Goal: Task Accomplishment & Management: Use online tool/utility

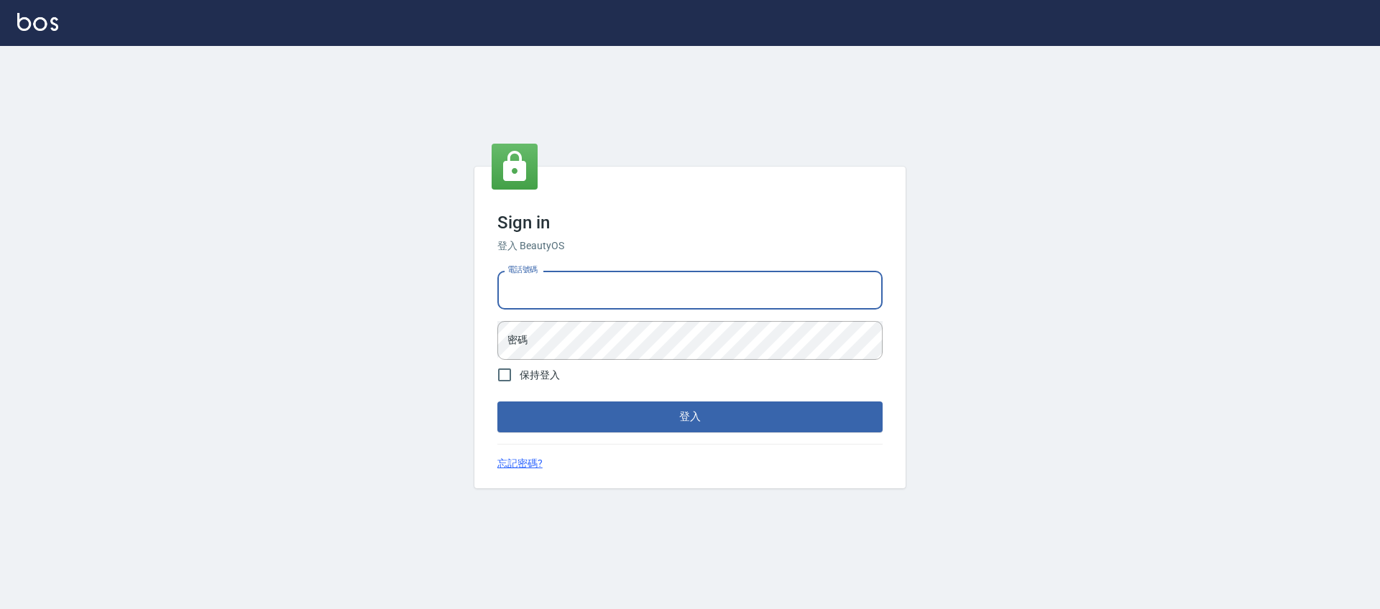
click at [667, 289] on input "電話號碼" at bounding box center [689, 290] width 385 height 39
type input "0981921116"
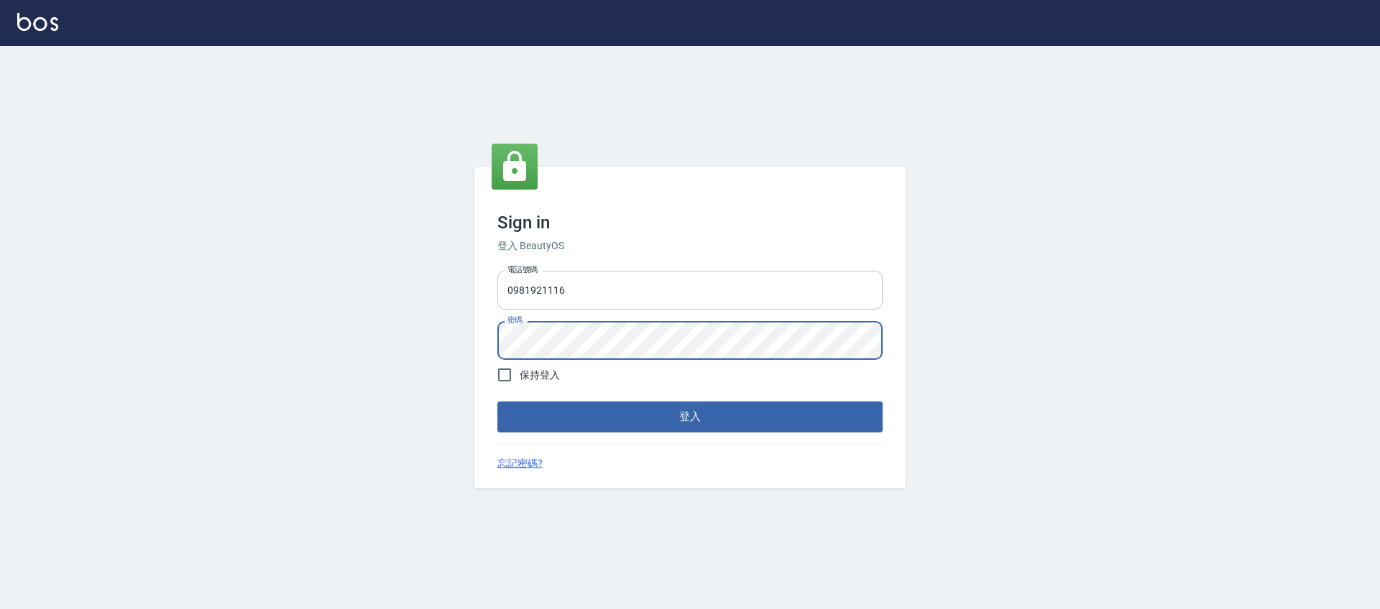
click at [497, 402] on button "登入" at bounding box center [689, 417] width 385 height 30
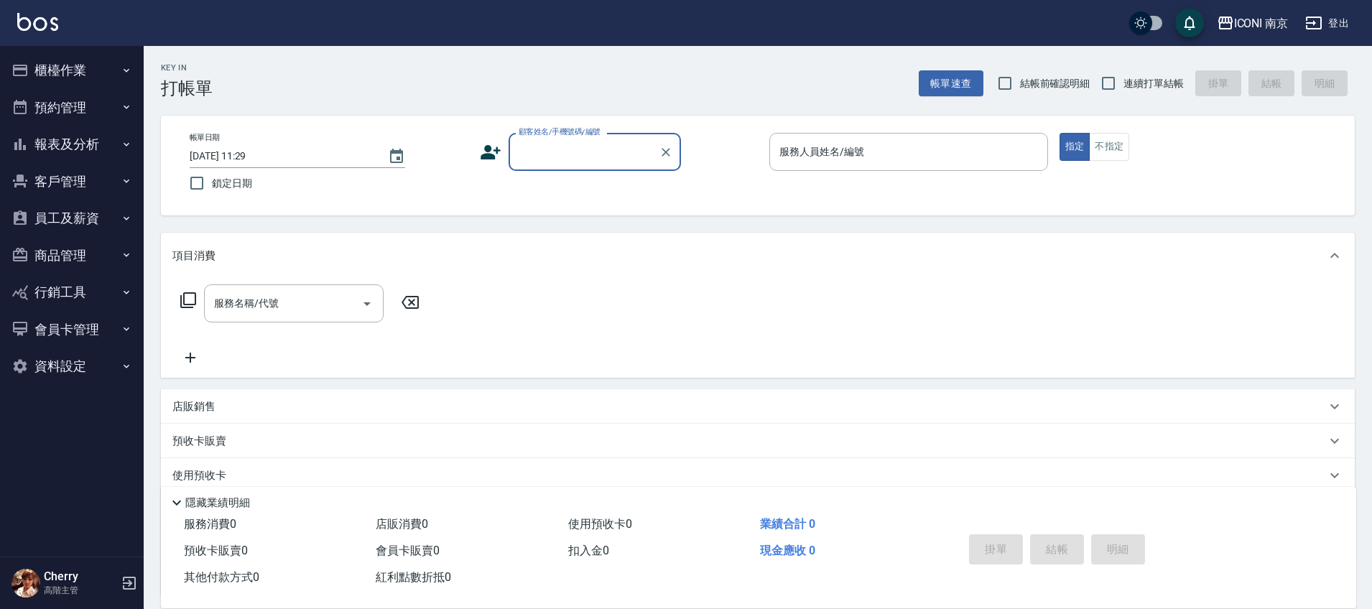
click at [101, 70] on button "櫃檯作業" at bounding box center [72, 70] width 132 height 37
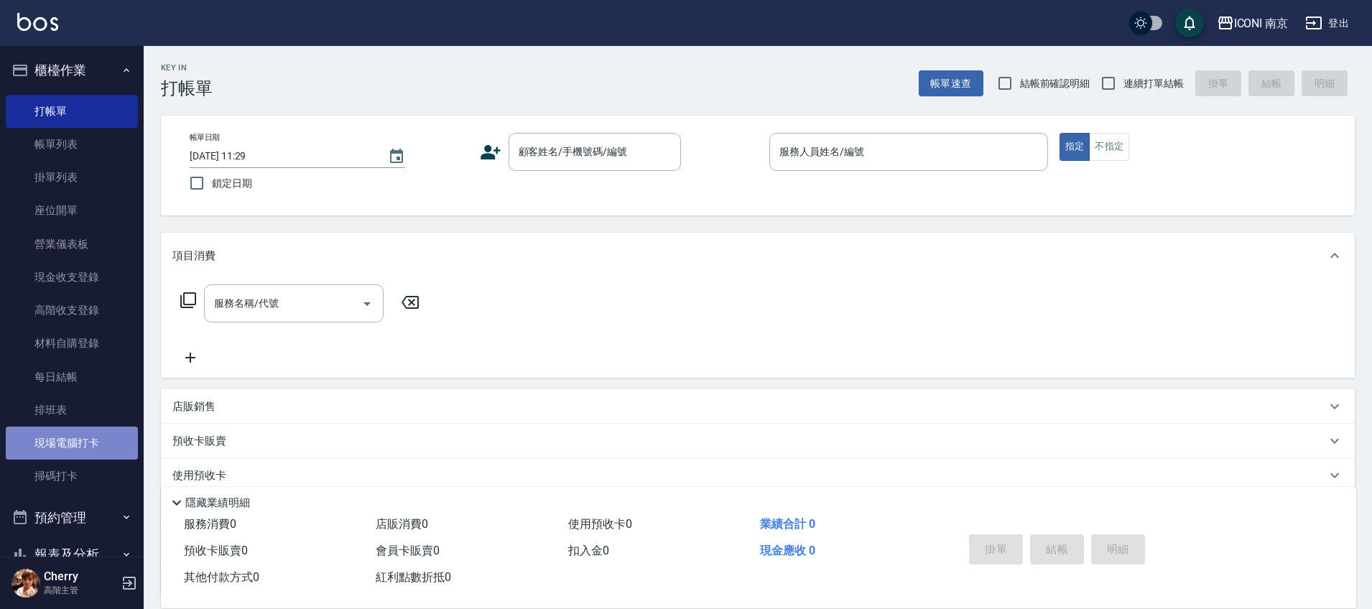
click at [88, 451] on link "現場電腦打卡" at bounding box center [72, 443] width 132 height 33
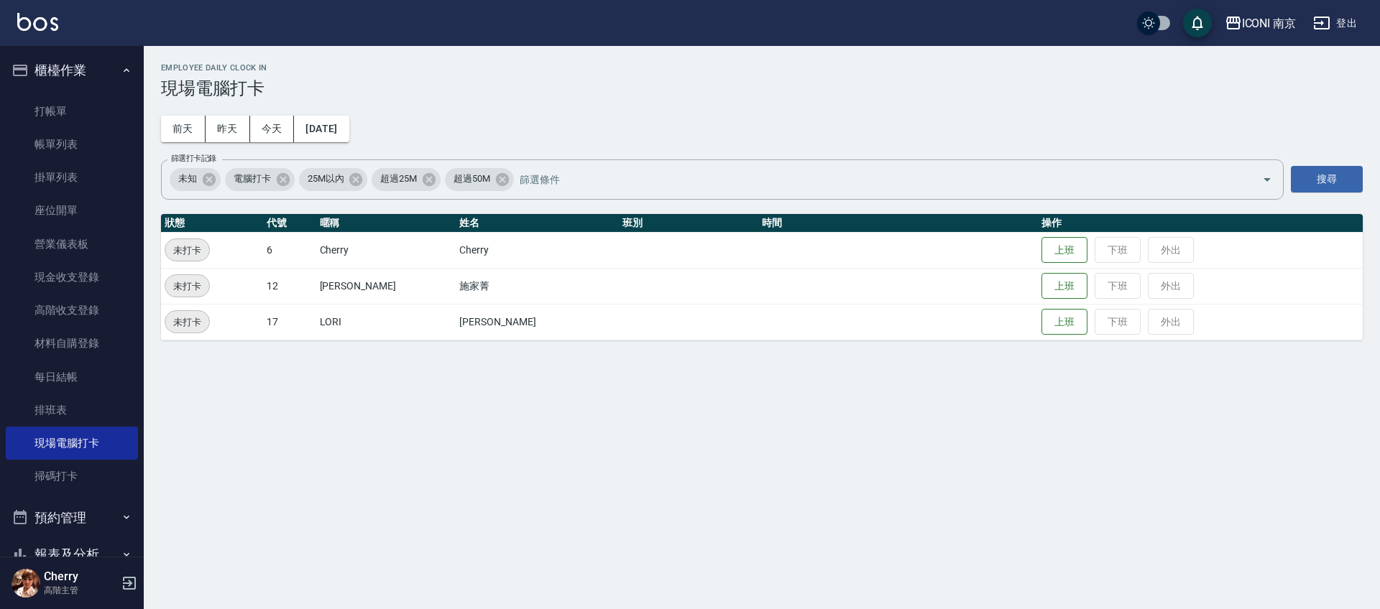
drag, startPoint x: 1034, startPoint y: 250, endPoint x: 461, endPoint y: 224, distance: 574.0
click at [1041, 250] on button "上班" at bounding box center [1064, 250] width 46 height 27
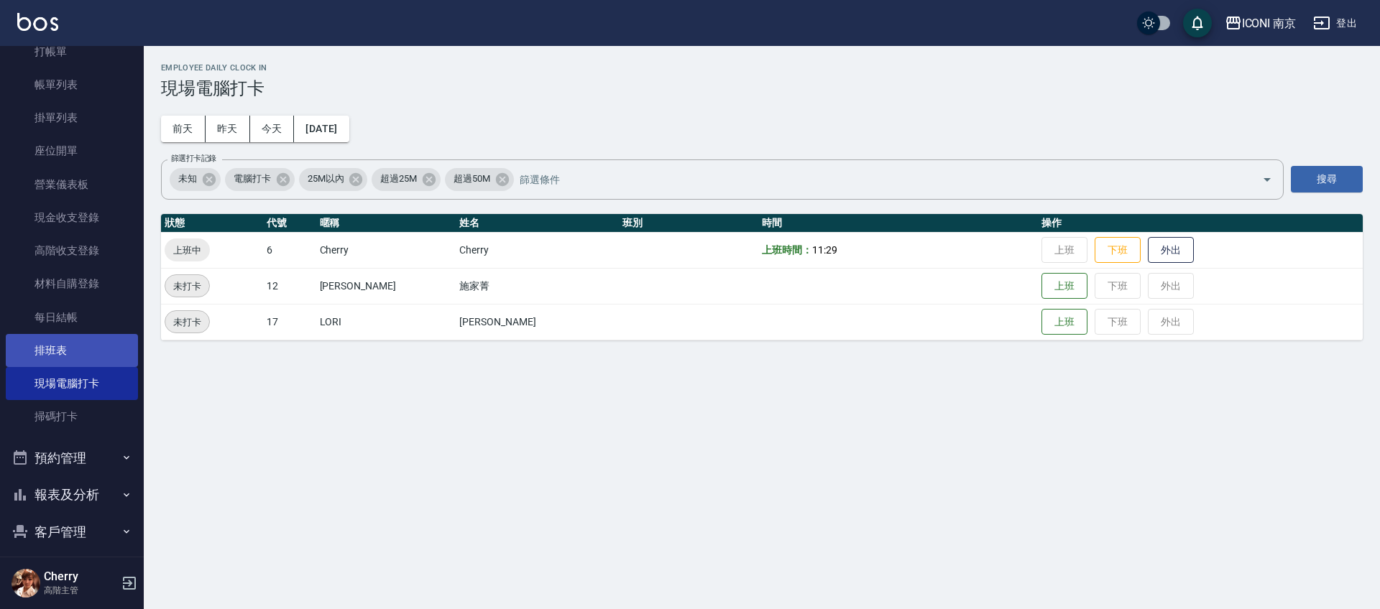
scroll to position [90, 0]
